Goal: Obtain resource: Obtain resource

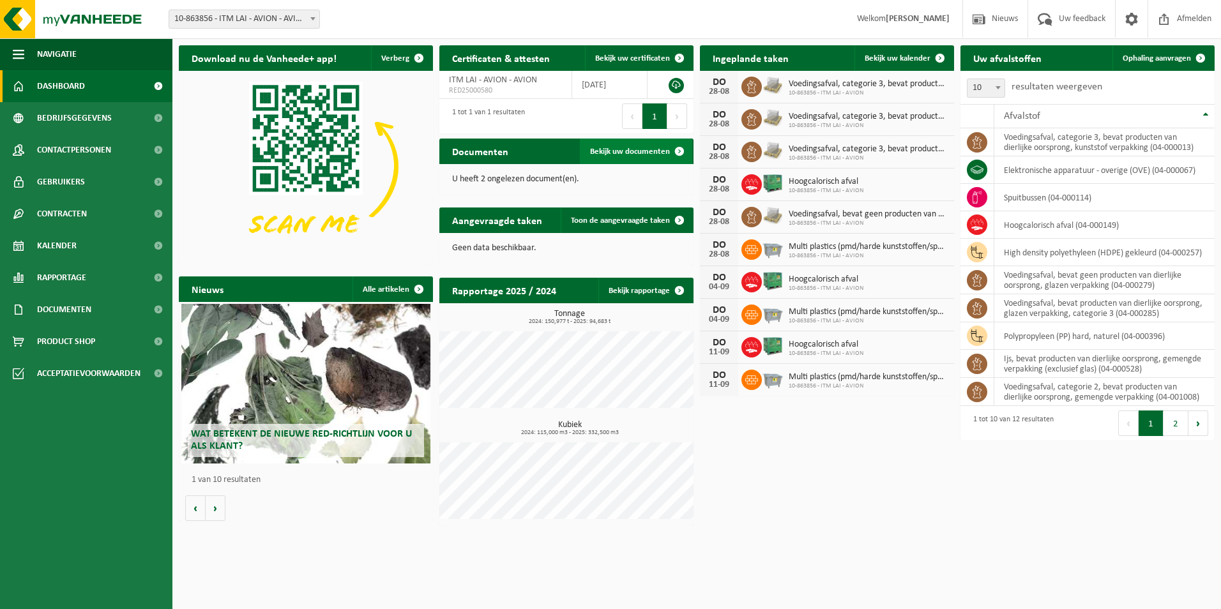
click at [655, 149] on span "Bekijk uw documenten" at bounding box center [630, 152] width 80 height 8
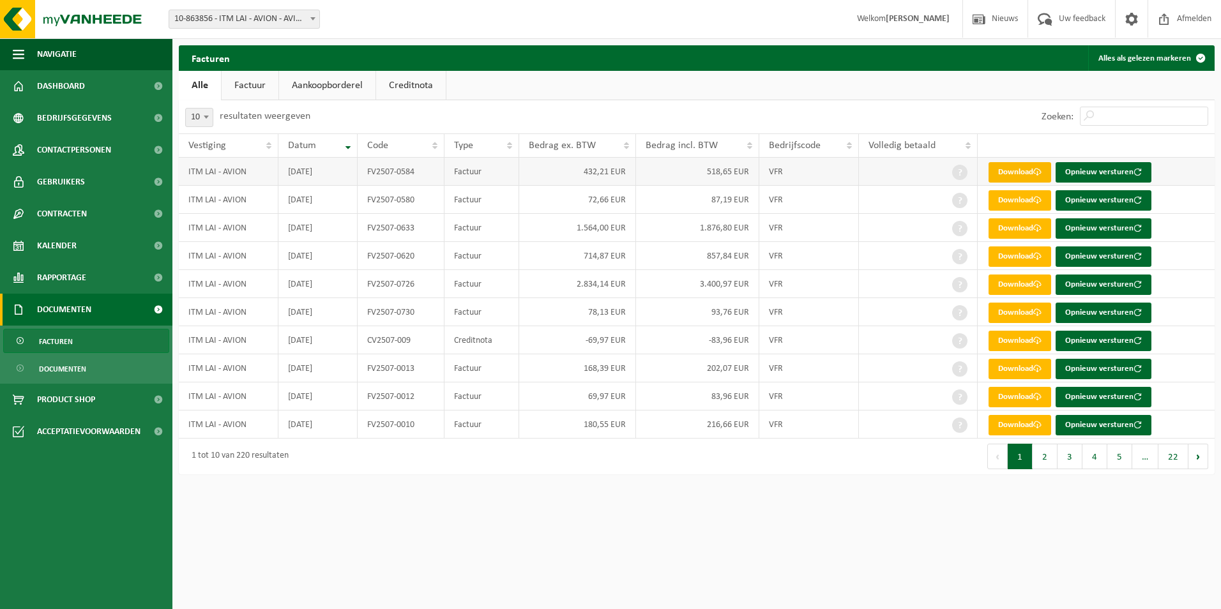
click at [1024, 167] on link "Download" at bounding box center [1020, 172] width 63 height 20
click at [587, 109] on div "10 25 50 100 10 resultaten weergeven" at bounding box center [438, 116] width 518 height 33
click at [712, 560] on html "Vestiging: 10-863856 - ITM LAI - AVION - AVION 10-863856 - ITM LAI - AVION - AV…" at bounding box center [610, 304] width 1221 height 609
drag, startPoint x: 633, startPoint y: 557, endPoint x: 791, endPoint y: 589, distance: 161.6
click at [791, 589] on html "Vestiging: 10-863856 - ITM LAI - AVION - AVION 10-863856 - ITM LAI - AVION - AV…" at bounding box center [610, 304] width 1221 height 609
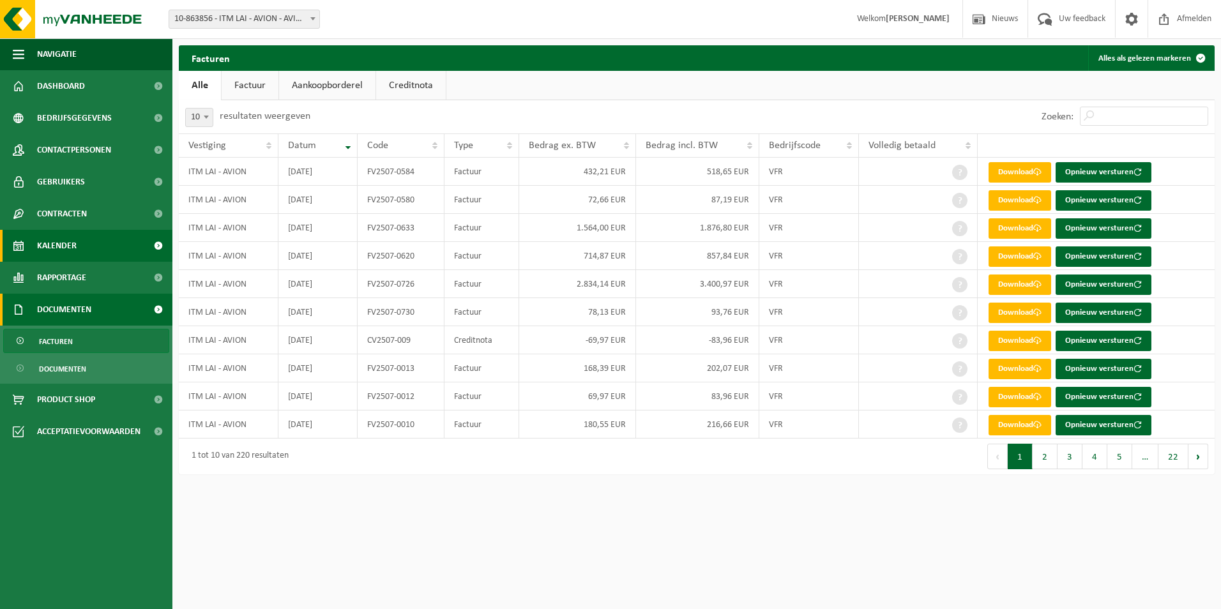
click at [87, 243] on link "Kalender" at bounding box center [86, 246] width 172 height 32
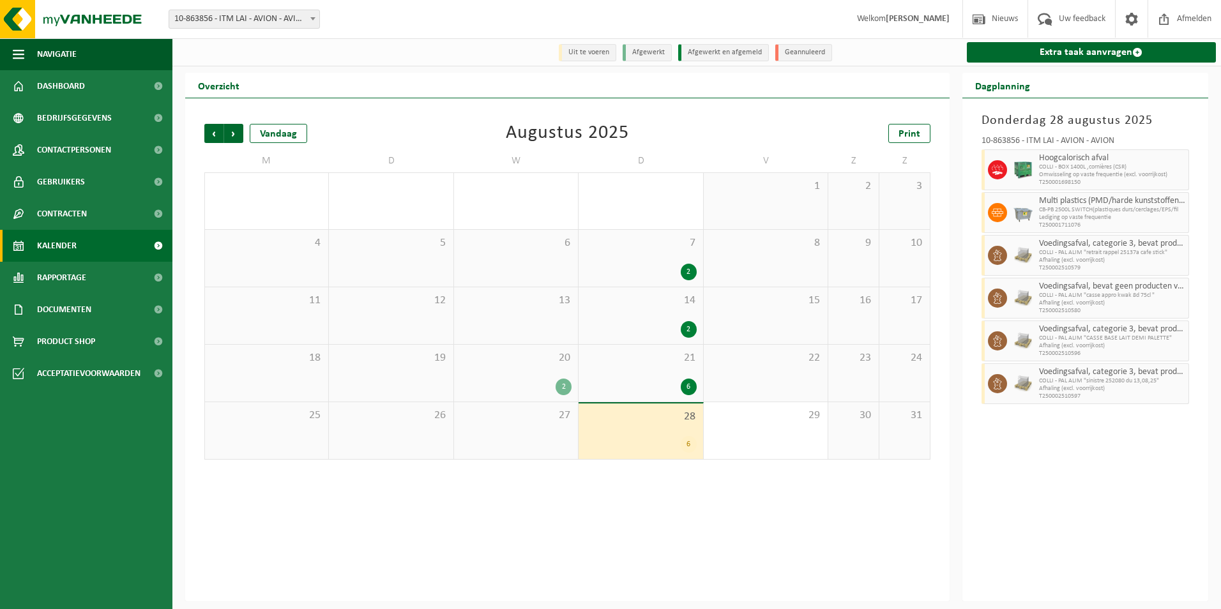
click at [646, 432] on div "28 6" at bounding box center [641, 432] width 124 height 56
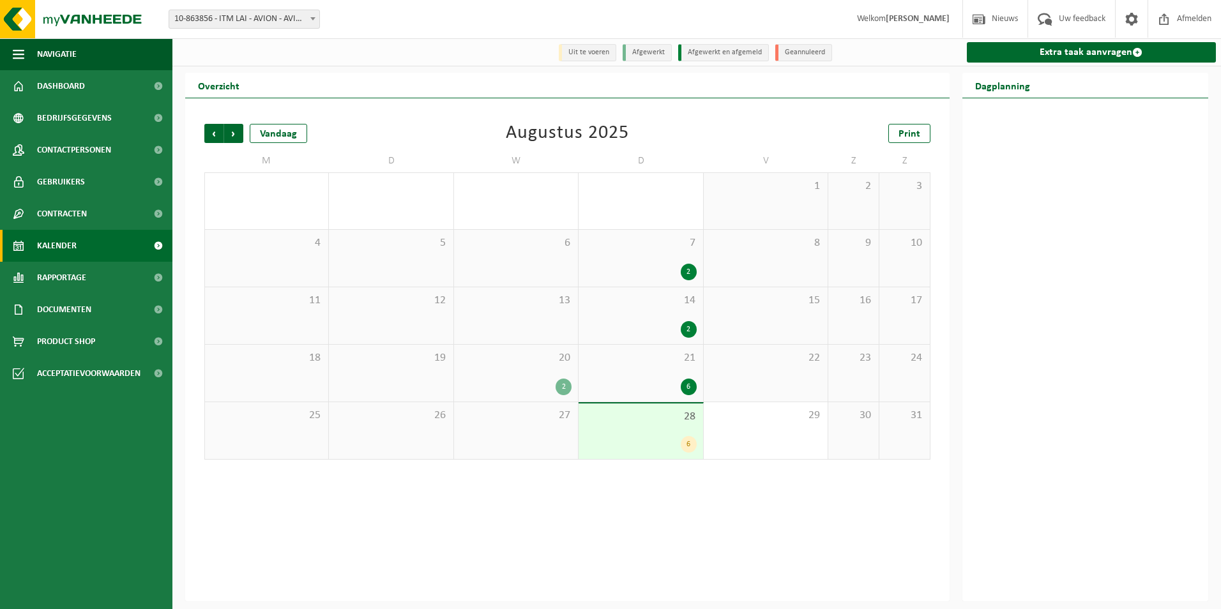
click at [652, 440] on div "6" at bounding box center [640, 444] width 111 height 17
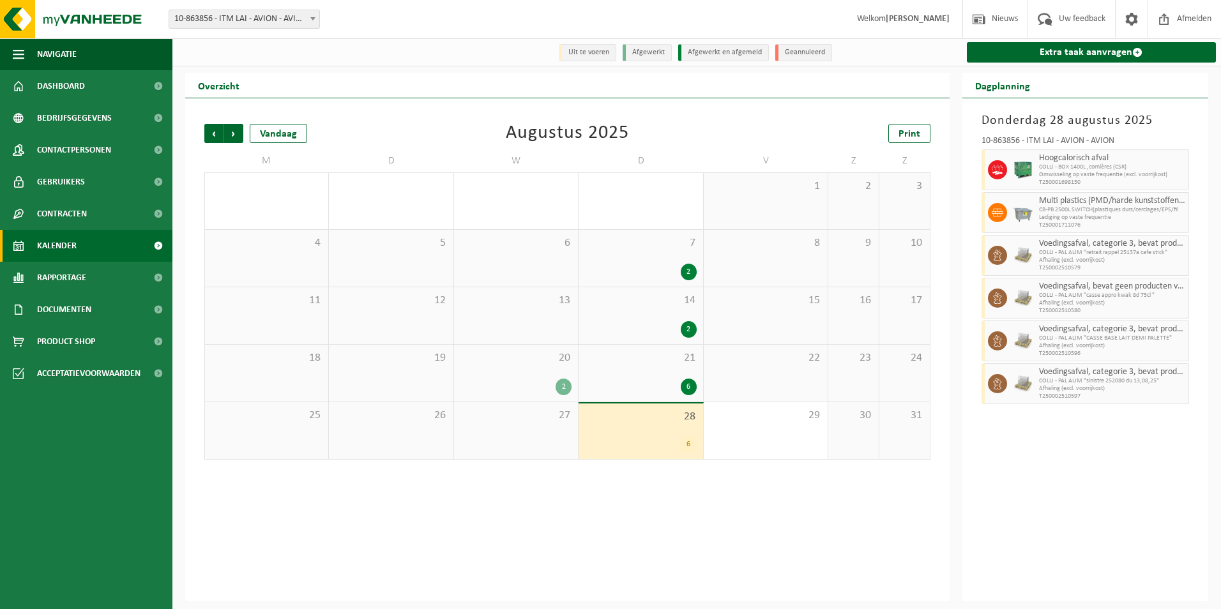
click at [1088, 439] on div "[DATE] 10-863856 - ITM LAI - AVION - AVION Hoogcalorisch afval COLLI - BOX 1400…" at bounding box center [1086, 349] width 247 height 503
drag, startPoint x: 1082, startPoint y: 227, endPoint x: 1036, endPoint y: 233, distance: 46.3
click at [1036, 233] on div "Multi plastics (PMD/harde kunststoffen/spanbanden/EPS/folie naturel/folie gemen…" at bounding box center [1113, 212] width 154 height 41
copy span "T250001711076"
drag, startPoint x: 1081, startPoint y: 397, endPoint x: 1039, endPoint y: 399, distance: 42.8
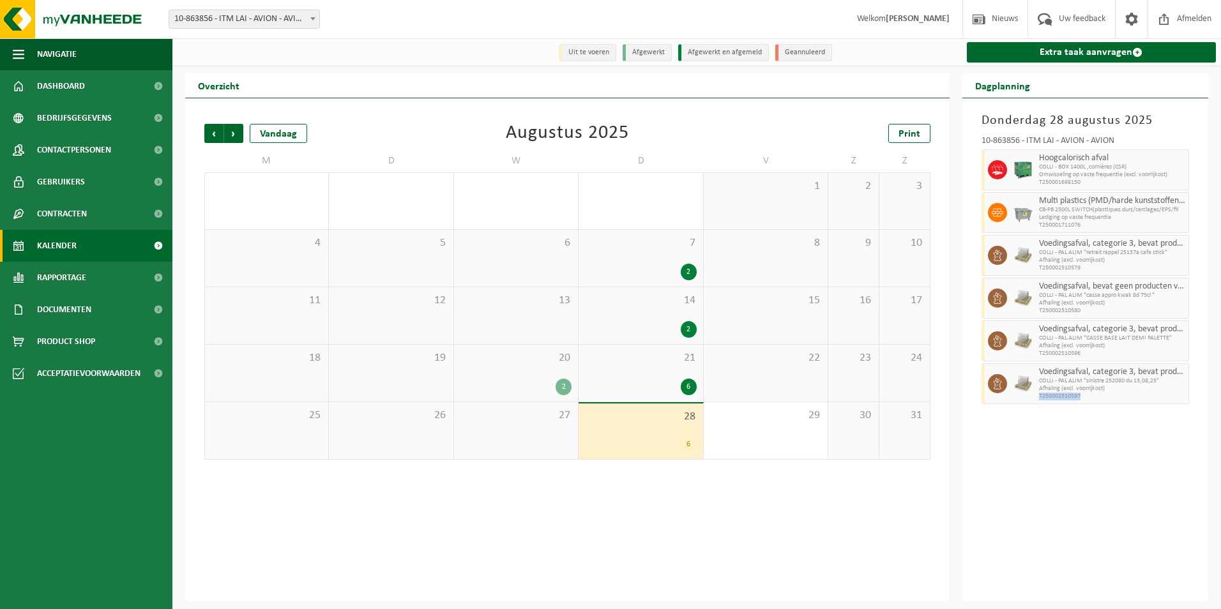
click at [1039, 399] on span "T250002510597" at bounding box center [1112, 397] width 147 height 8
copy span "T250002510597"
drag, startPoint x: 1082, startPoint y: 184, endPoint x: 1040, endPoint y: 187, distance: 42.2
click at [1040, 187] on span "T250001698150" at bounding box center [1112, 183] width 147 height 8
copy span "T250001698150"
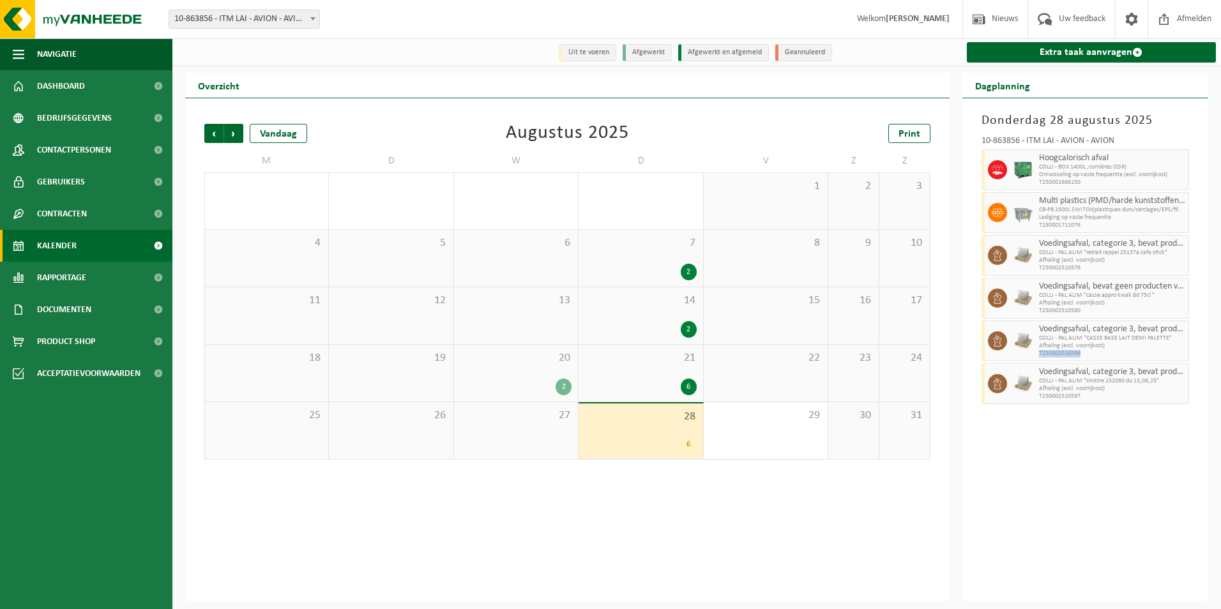
drag, startPoint x: 1087, startPoint y: 354, endPoint x: 1036, endPoint y: 357, distance: 50.6
click at [1036, 357] on div "Voedingsafval, categorie 3, bevat producten van dierlijke oorsprong, kunststof …" at bounding box center [1113, 341] width 154 height 41
copy span "T250002510596"
drag, startPoint x: 1081, startPoint y: 271, endPoint x: 1037, endPoint y: 269, distance: 43.5
click at [1037, 269] on div "Voedingsafval, categorie 3, bevat producten van dierlijke oorsprong, kunststof …" at bounding box center [1113, 255] width 154 height 41
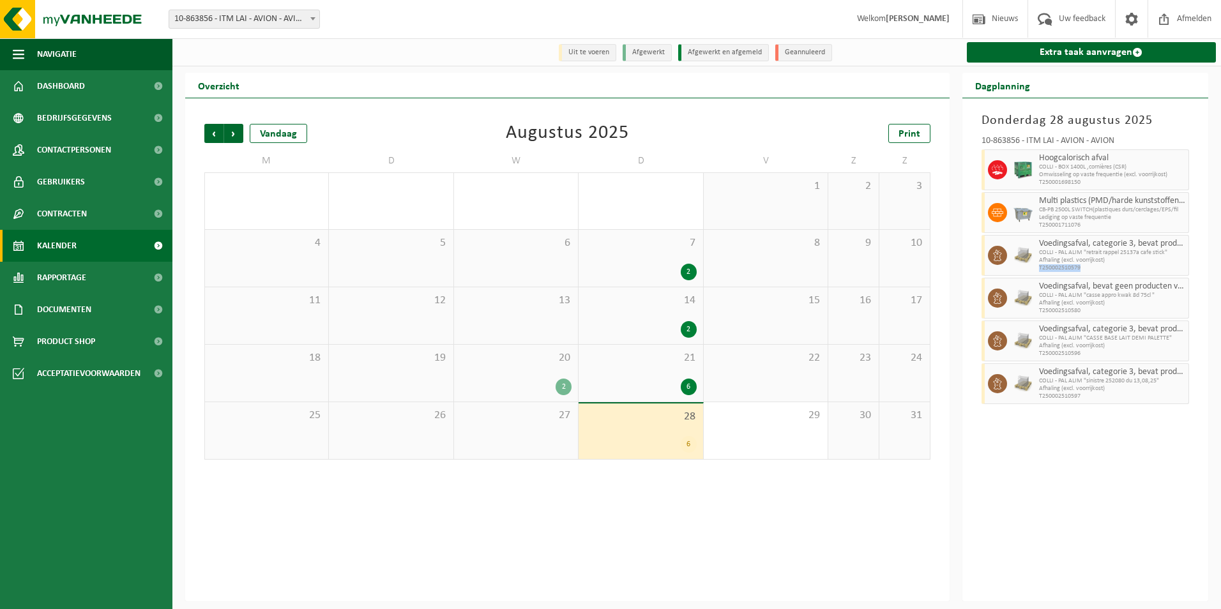
copy span "T250002510579"
drag, startPoint x: 1085, startPoint y: 310, endPoint x: 1039, endPoint y: 316, distance: 46.3
click at [1039, 316] on div "Voedingsafval, bevat geen producten van dierlijke oorsprong, glazen verpakking …" at bounding box center [1113, 298] width 154 height 41
copy span "T250002510580"
